Goal: Task Accomplishment & Management: Complete application form

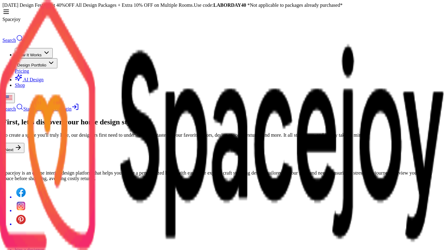
click at [24, 153] on button "Next" at bounding box center [13, 148] width 22 height 10
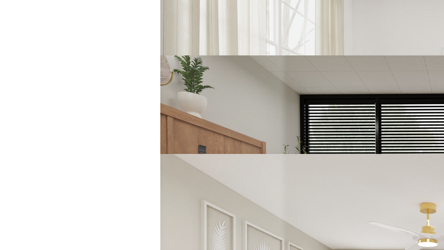
scroll to position [296, 0]
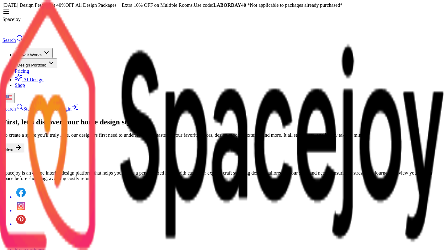
click at [24, 153] on button "Next" at bounding box center [13, 148] width 22 height 10
